Goal: Transaction & Acquisition: Book appointment/travel/reservation

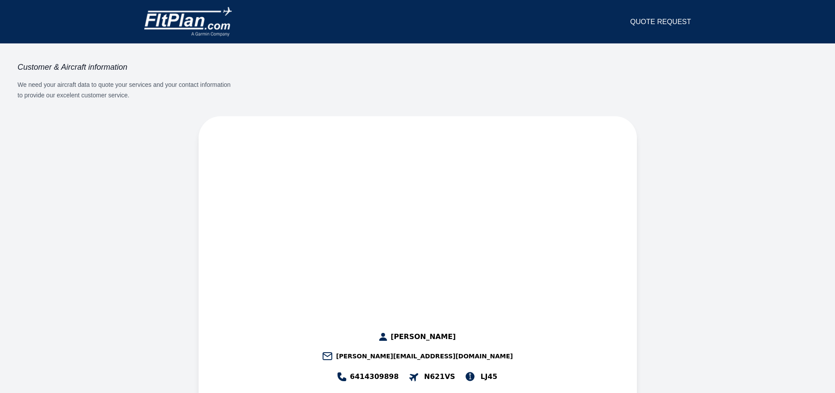
select select "**"
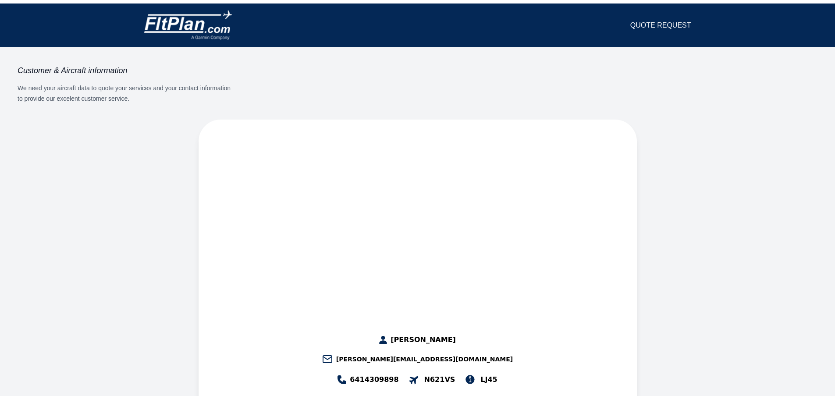
scroll to position [4, 0]
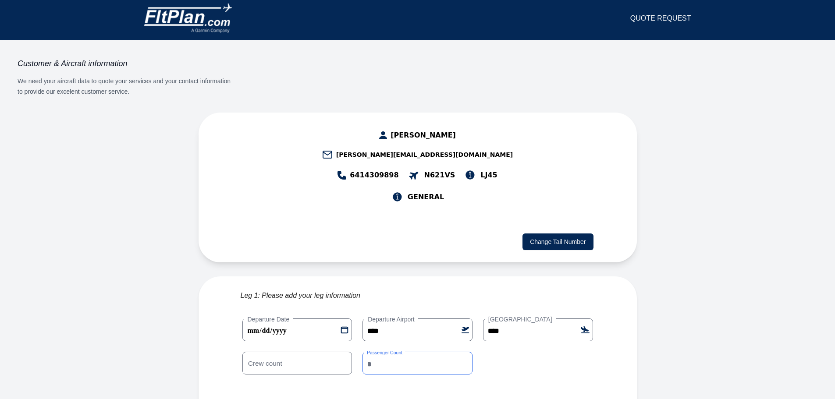
click at [465, 352] on input "*" at bounding box center [417, 363] width 110 height 23
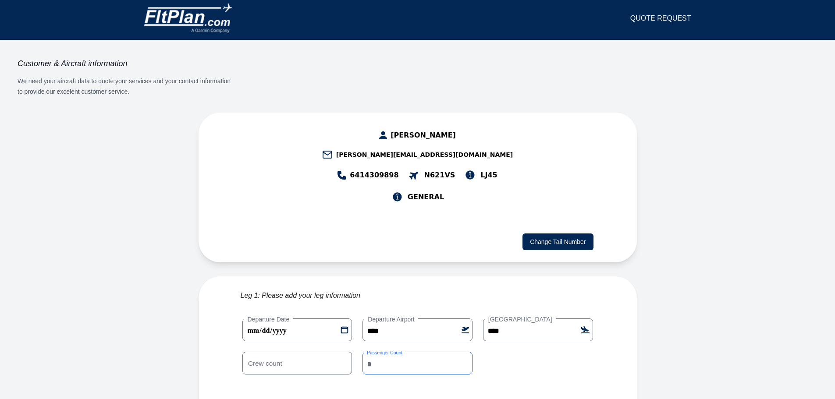
click at [465, 352] on input "*" at bounding box center [417, 363] width 110 height 23
type input "*"
click at [465, 352] on input "*" at bounding box center [417, 363] width 110 height 23
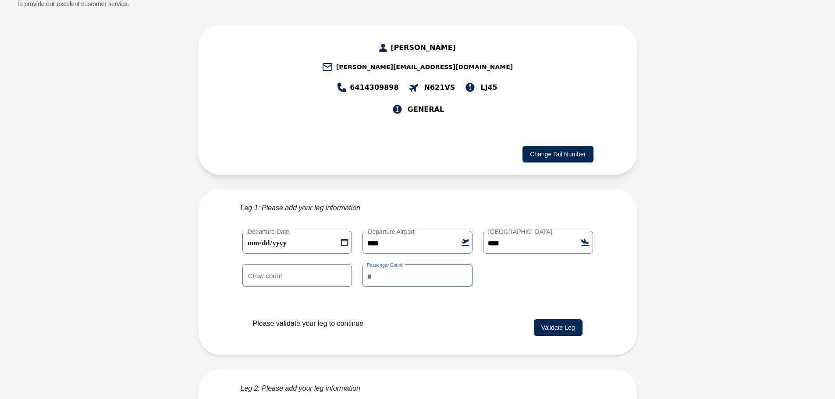
scroll to position [135, 0]
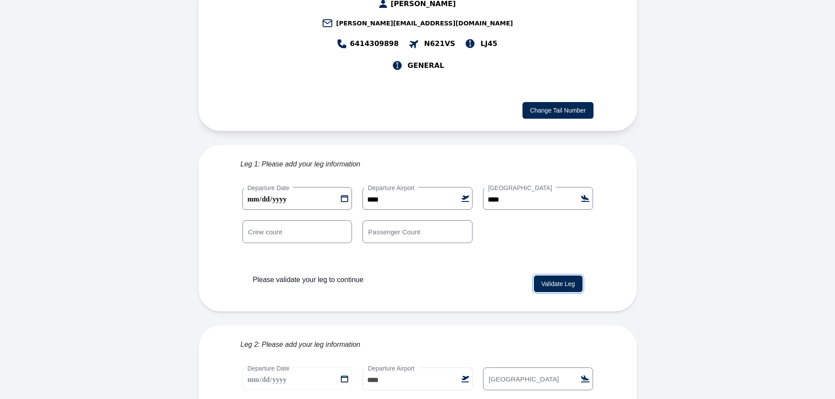
click at [560, 276] on button "Validate Leg" at bounding box center [558, 284] width 49 height 17
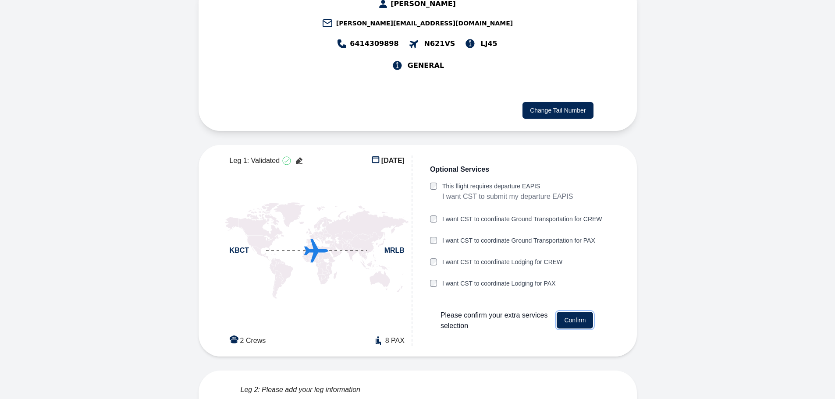
click at [578, 312] on button "Confirm" at bounding box center [575, 320] width 36 height 17
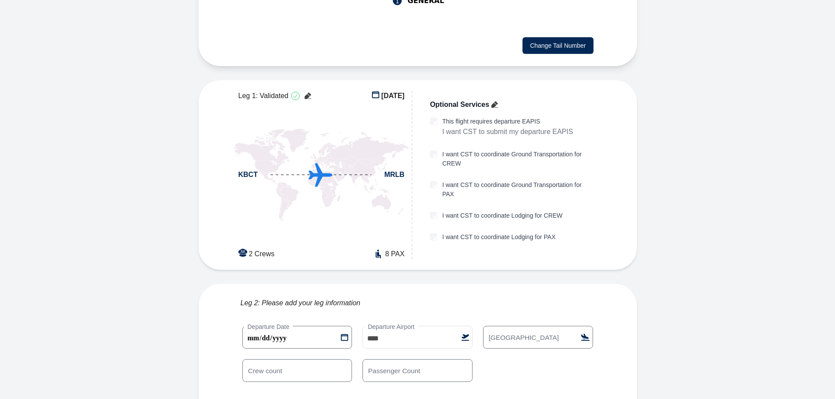
scroll to position [210, 0]
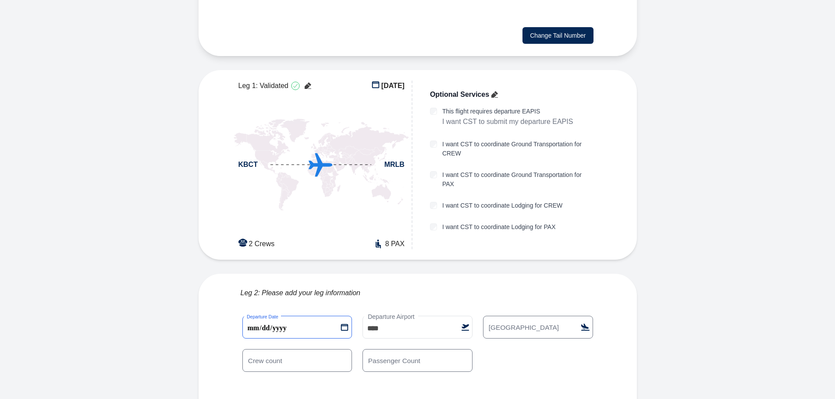
click at [309, 316] on 1 "**********" at bounding box center [297, 327] width 110 height 23
type 1 "**********"
click at [535, 316] on input "[GEOGRAPHIC_DATA]" at bounding box center [538, 327] width 110 height 23
type input "****"
drag, startPoint x: 410, startPoint y: 326, endPoint x: 426, endPoint y: 317, distance: 18.4
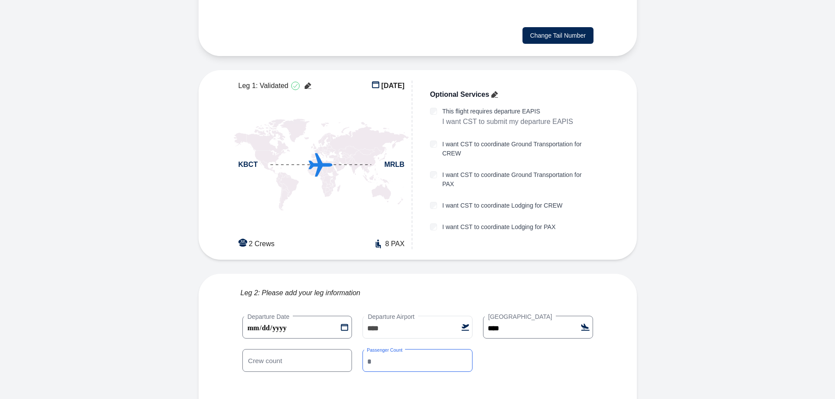
click at [410, 349] on input "*" at bounding box center [417, 360] width 110 height 23
click at [464, 349] on input "*" at bounding box center [417, 360] width 110 height 23
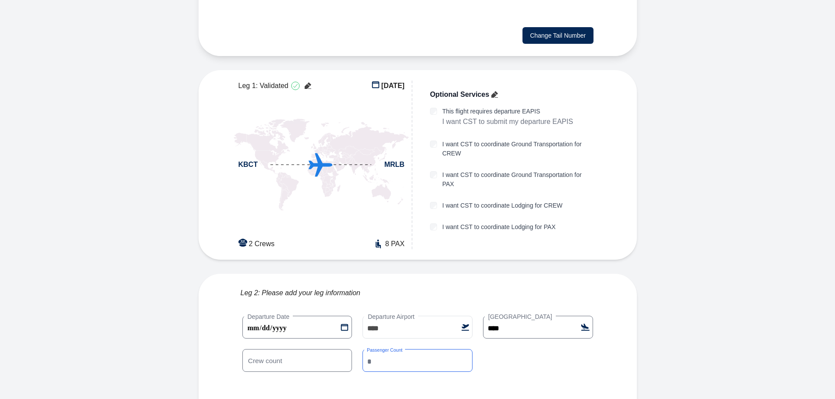
click at [464, 349] on input "*" at bounding box center [417, 360] width 110 height 23
type input "*"
click at [464, 349] on input "*" at bounding box center [417, 360] width 110 height 23
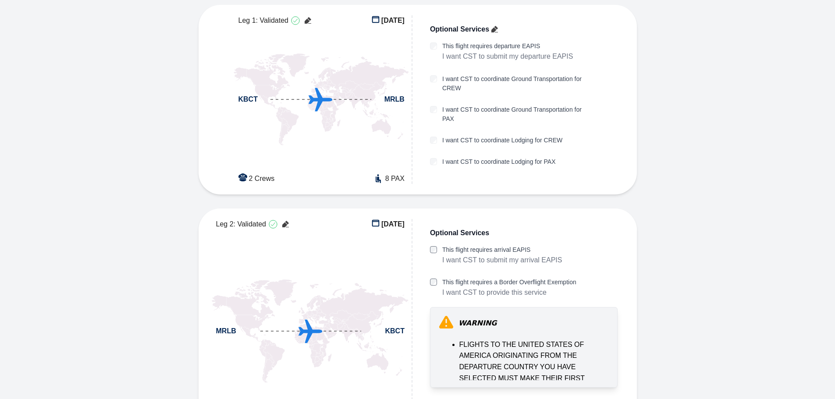
scroll to position [289, 0]
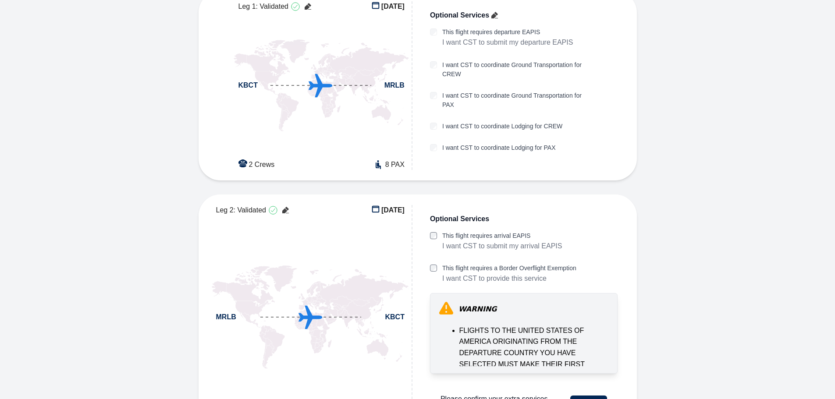
click at [430, 264] on div at bounding box center [433, 268] width 7 height 9
click at [591, 392] on button "Confirm" at bounding box center [588, 404] width 36 height 17
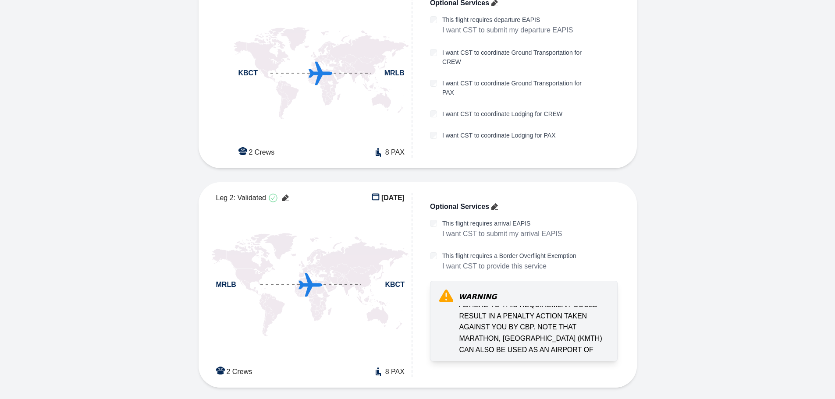
scroll to position [308, 0]
